Goal: Information Seeking & Learning: Check status

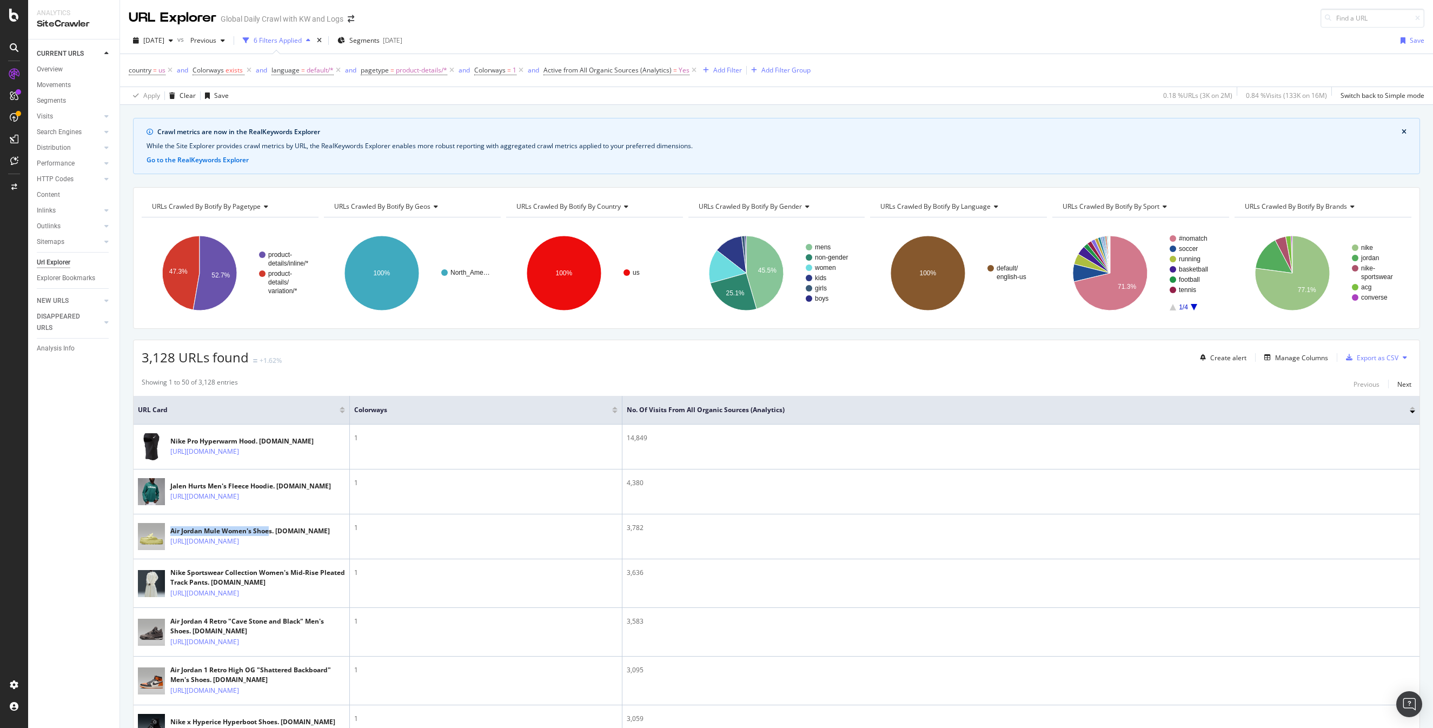
scroll to position [171, 0]
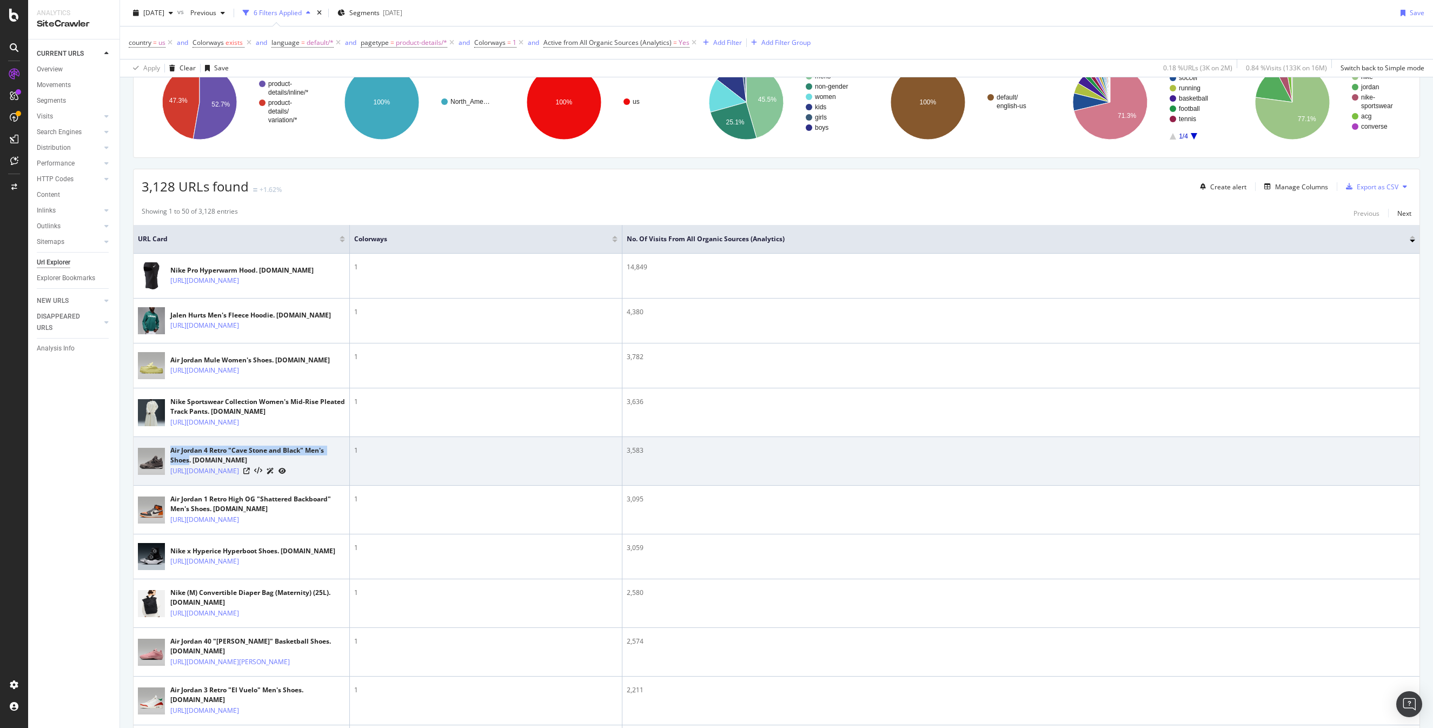
drag, startPoint x: 170, startPoint y: 485, endPoint x: 188, endPoint y: 494, distance: 19.6
click at [188, 465] on div "Air Jordan 4 Retro "Cave Stone and Black" Men's Shoes. [DOMAIN_NAME]" at bounding box center [257, 455] width 175 height 19
copy div "Air Jordan 4 Retro "Cave Stone and Black" Men's Shoes"
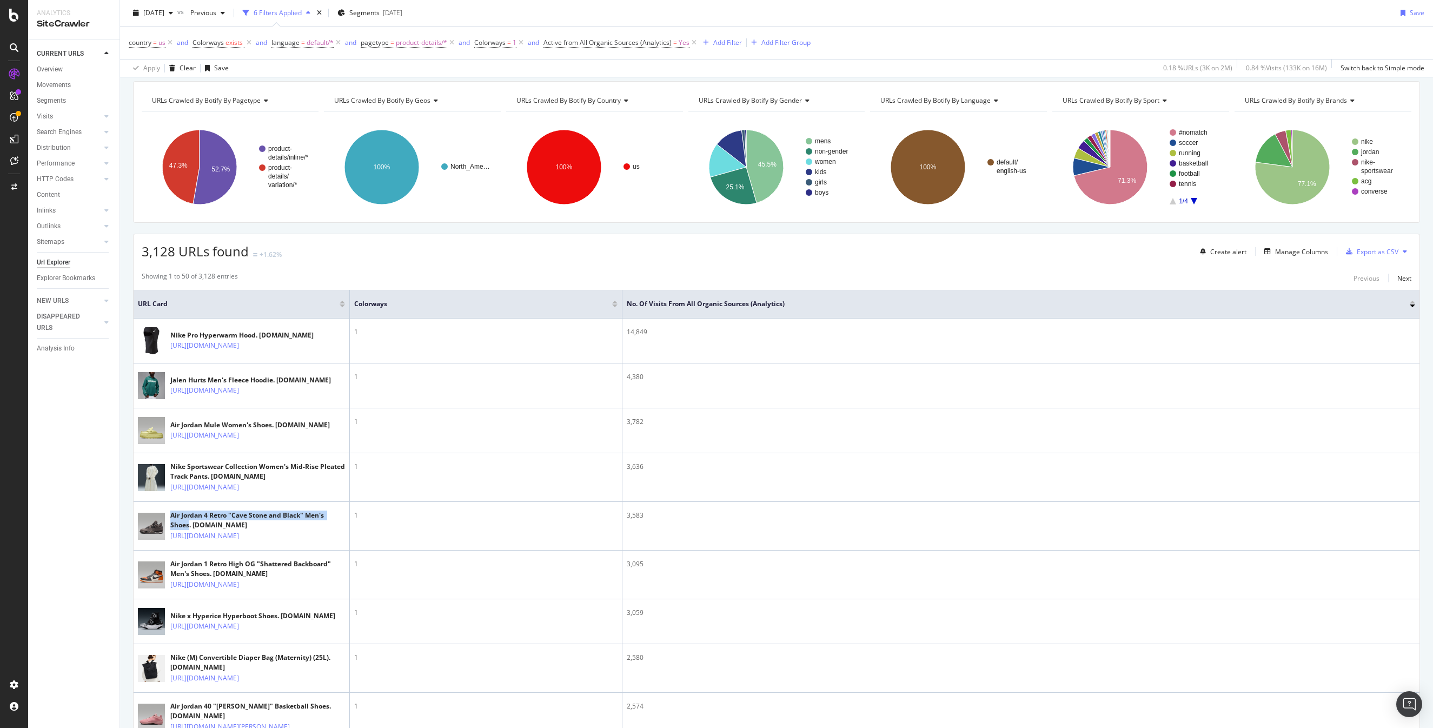
scroll to position [0, 0]
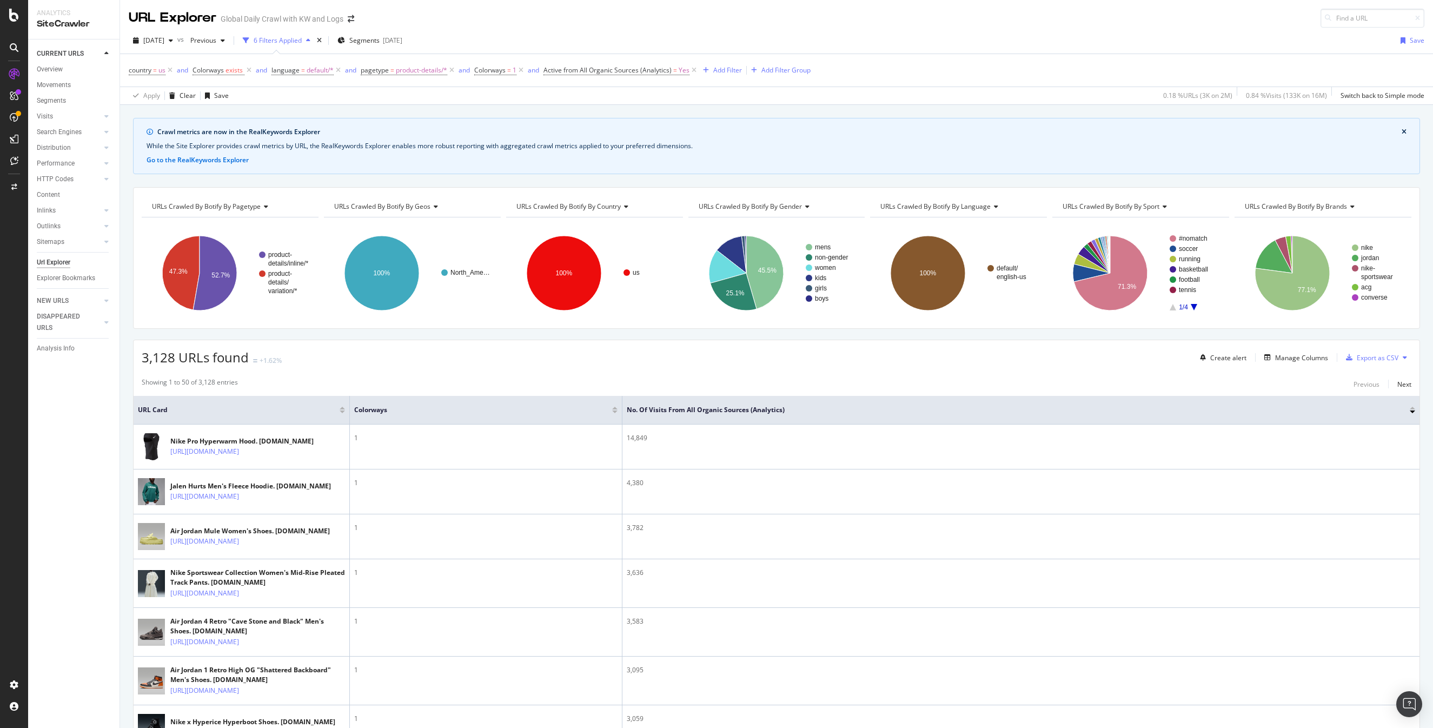
click at [1082, 64] on div "country = us and Colorways exists and language = default/* and pagetype = produ…" at bounding box center [777, 70] width 1296 height 32
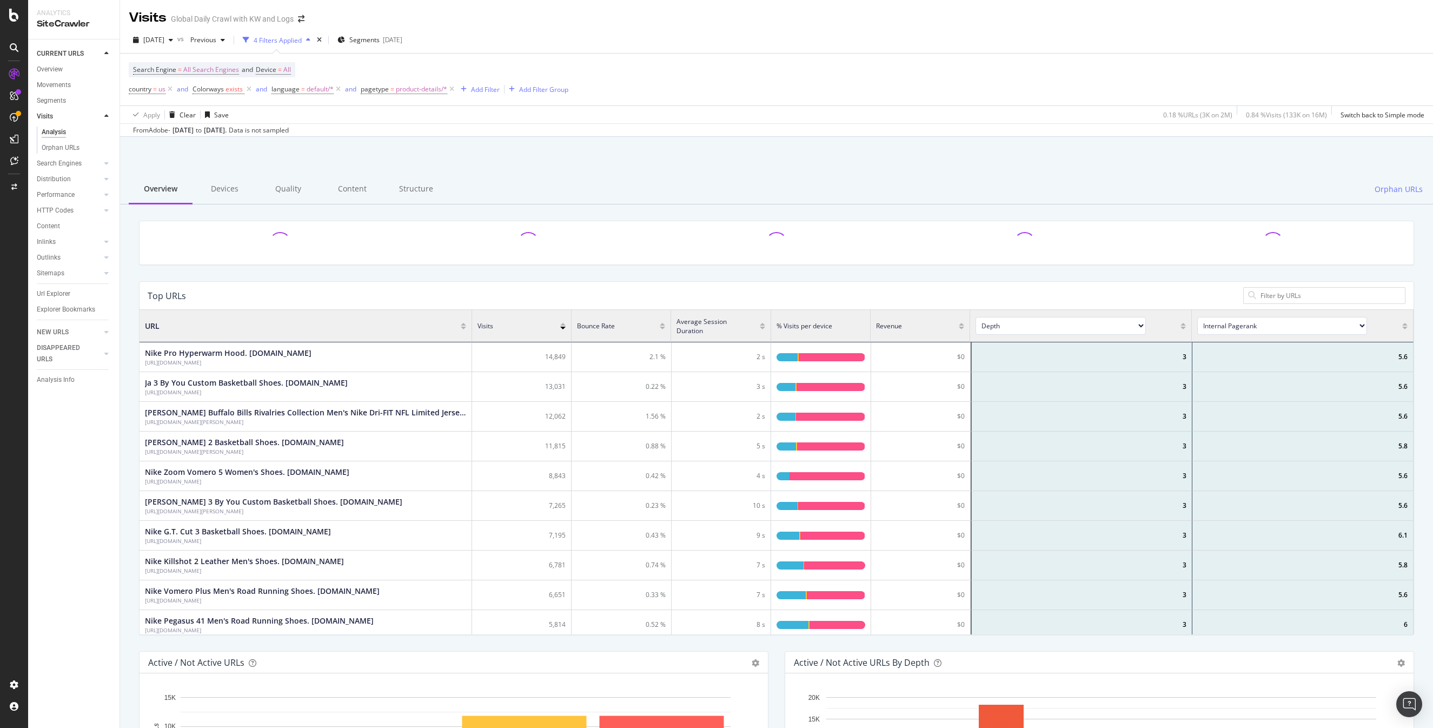
scroll to position [324, 1274]
